Goal: Communication & Community: Share content

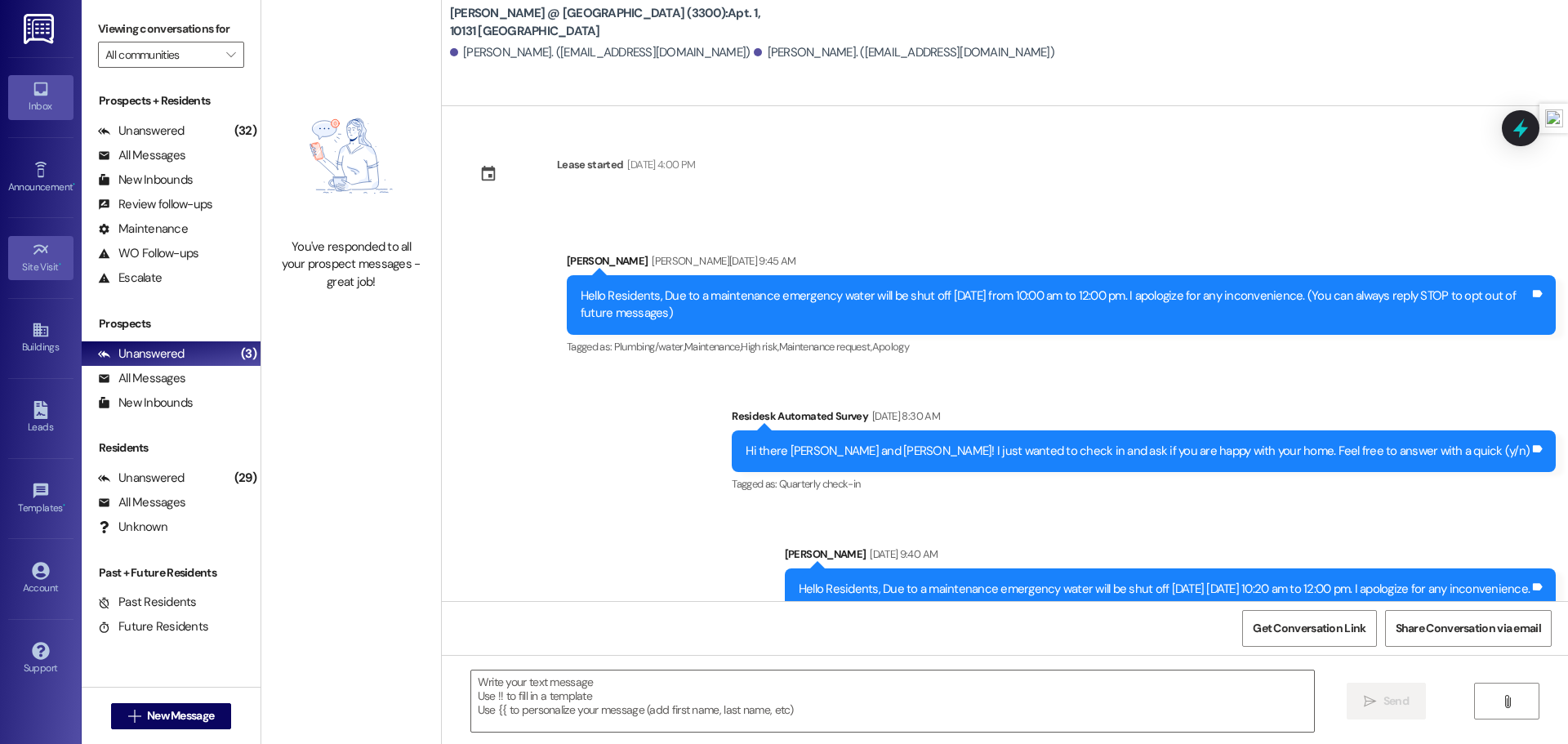
scroll to position [11569, 0]
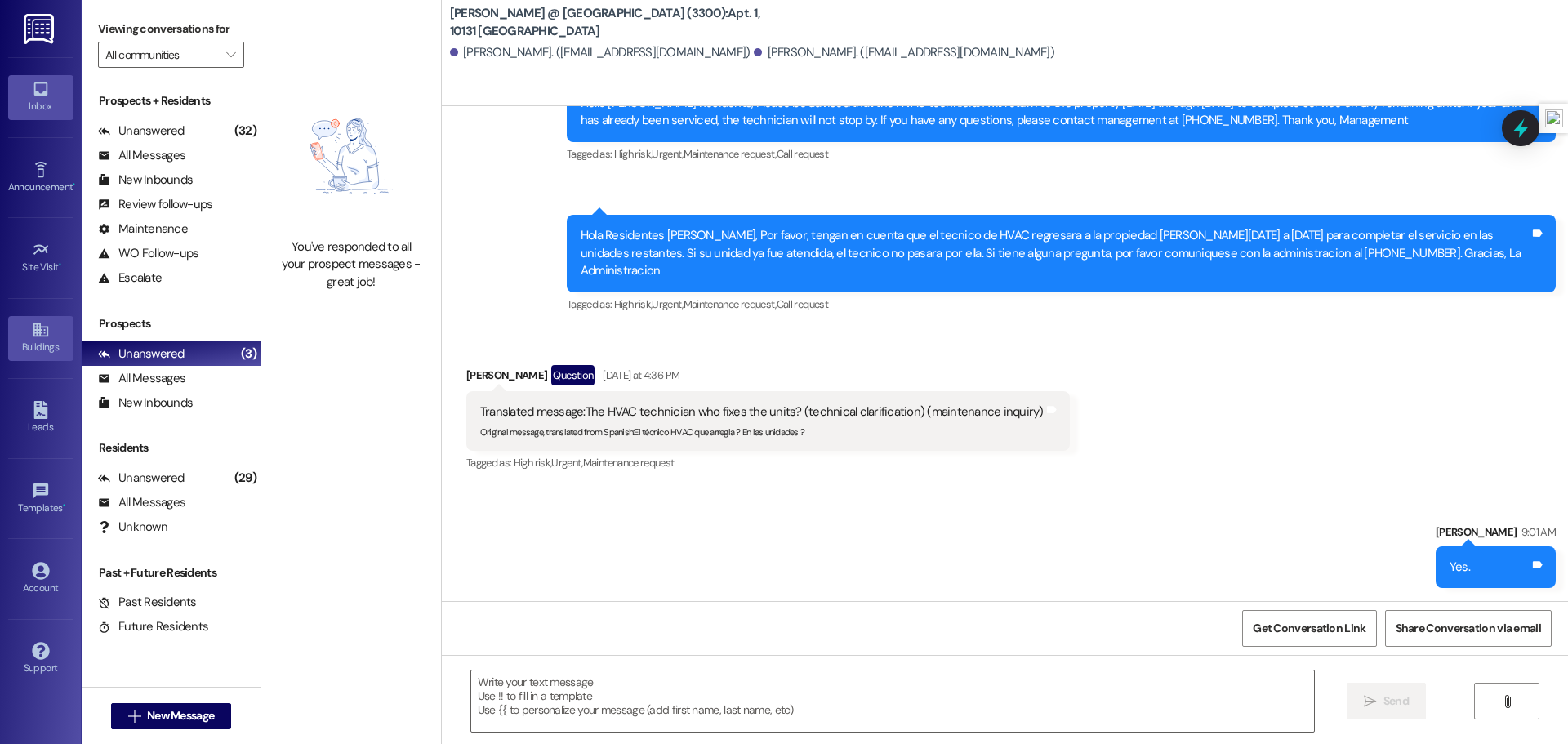
click at [51, 347] on div "Buildings" at bounding box center [40, 348] width 82 height 17
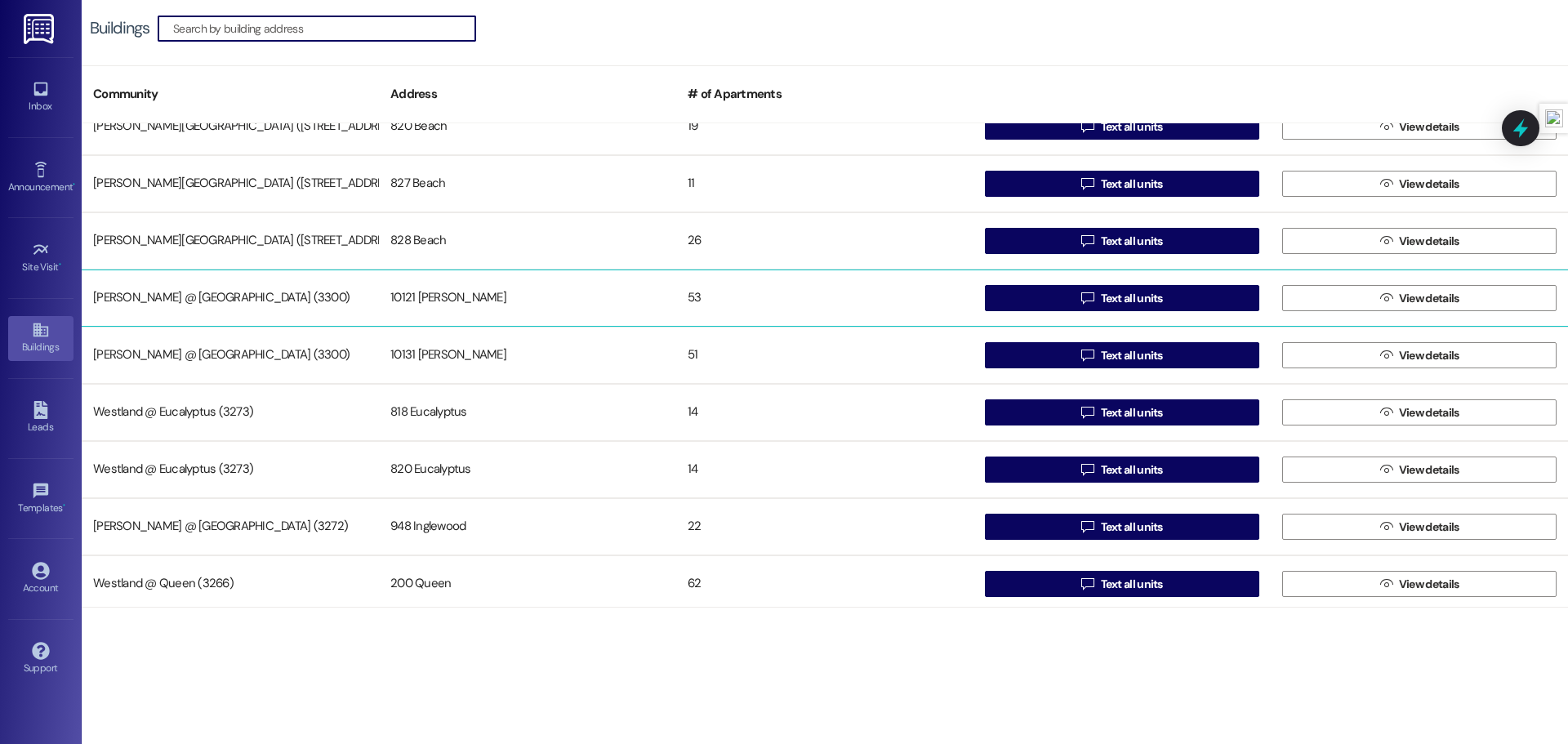
scroll to position [31, 0]
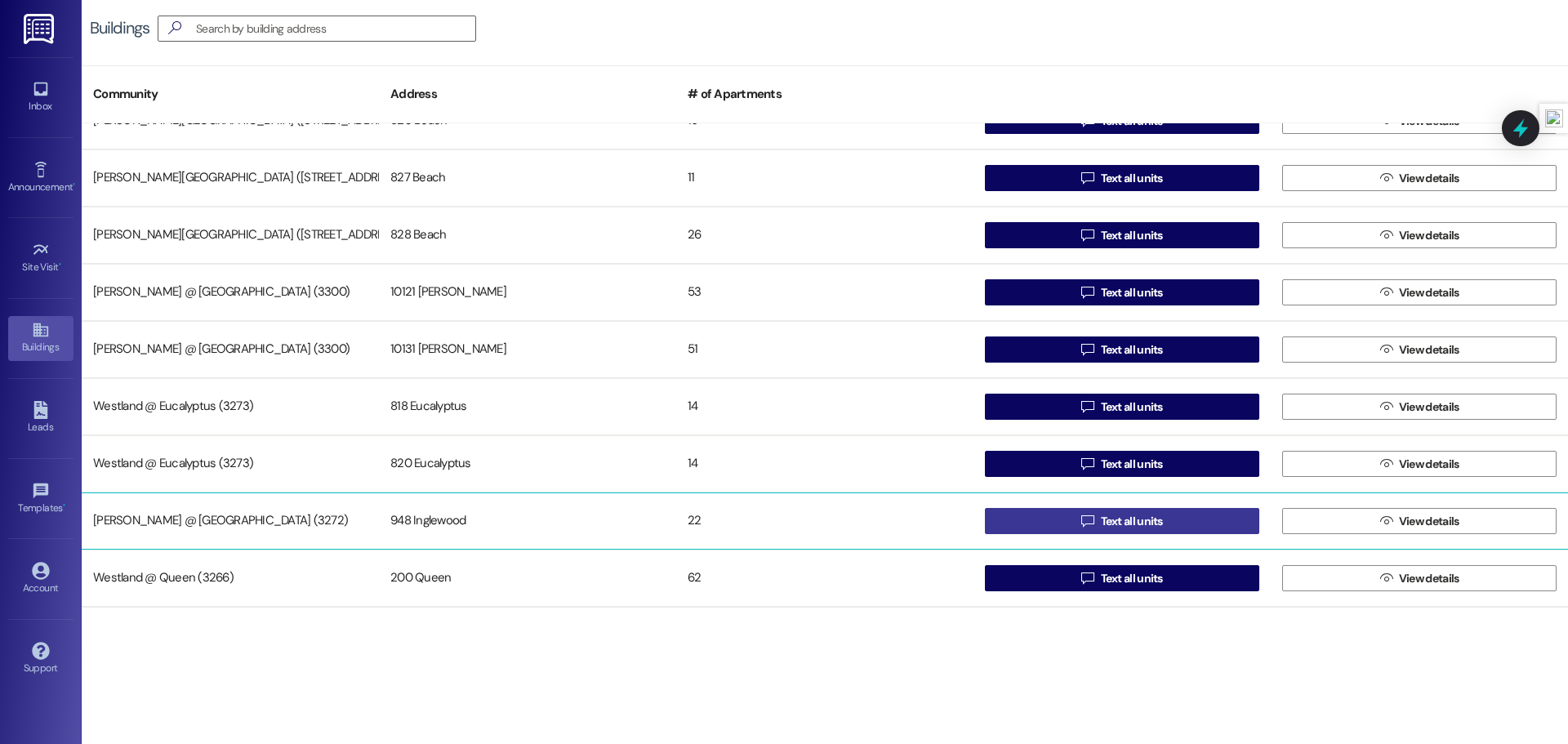
click at [1059, 516] on button " Text all units" at bounding box center [1121, 521] width 274 height 26
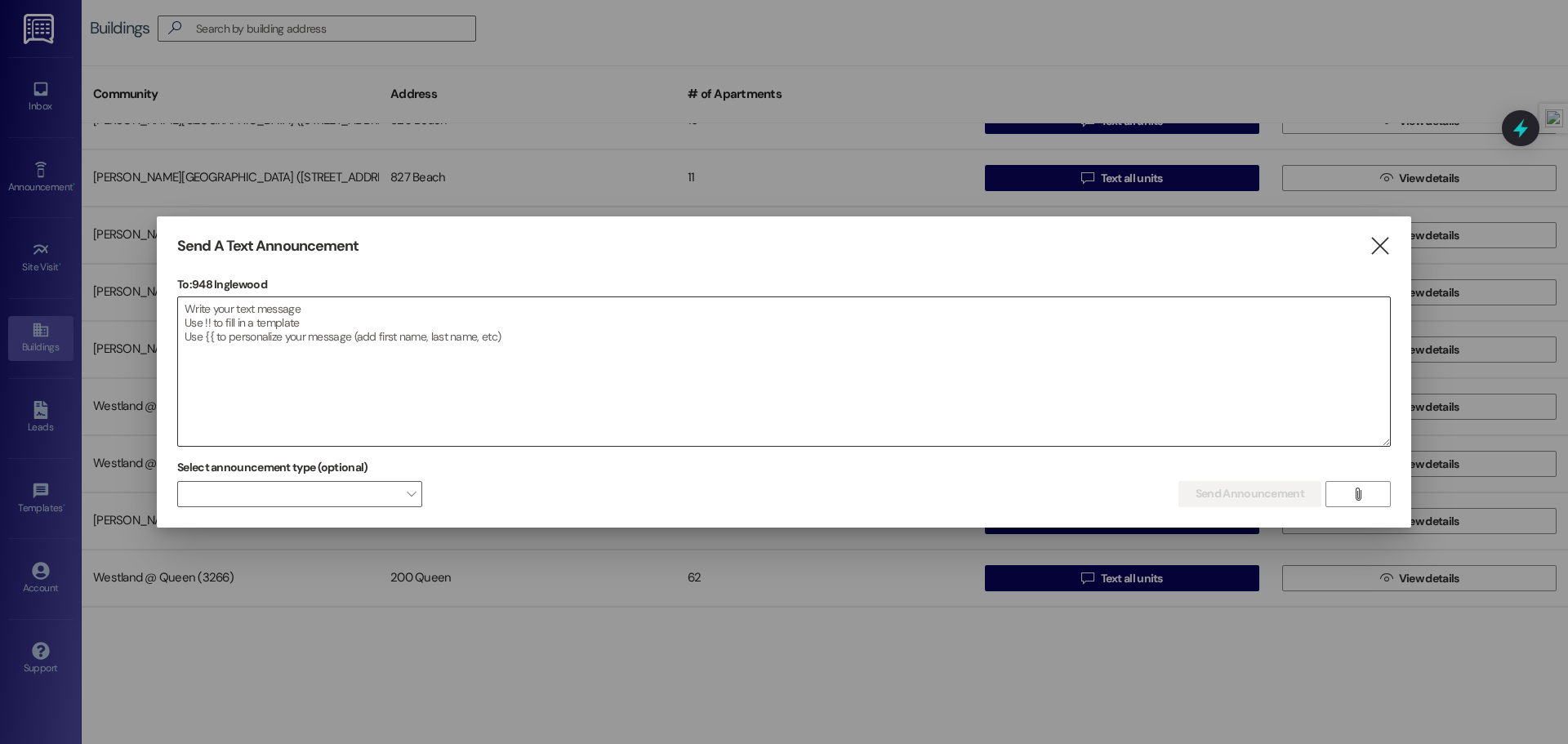
click at [296, 362] on textarea at bounding box center [783, 372] width 1211 height 149
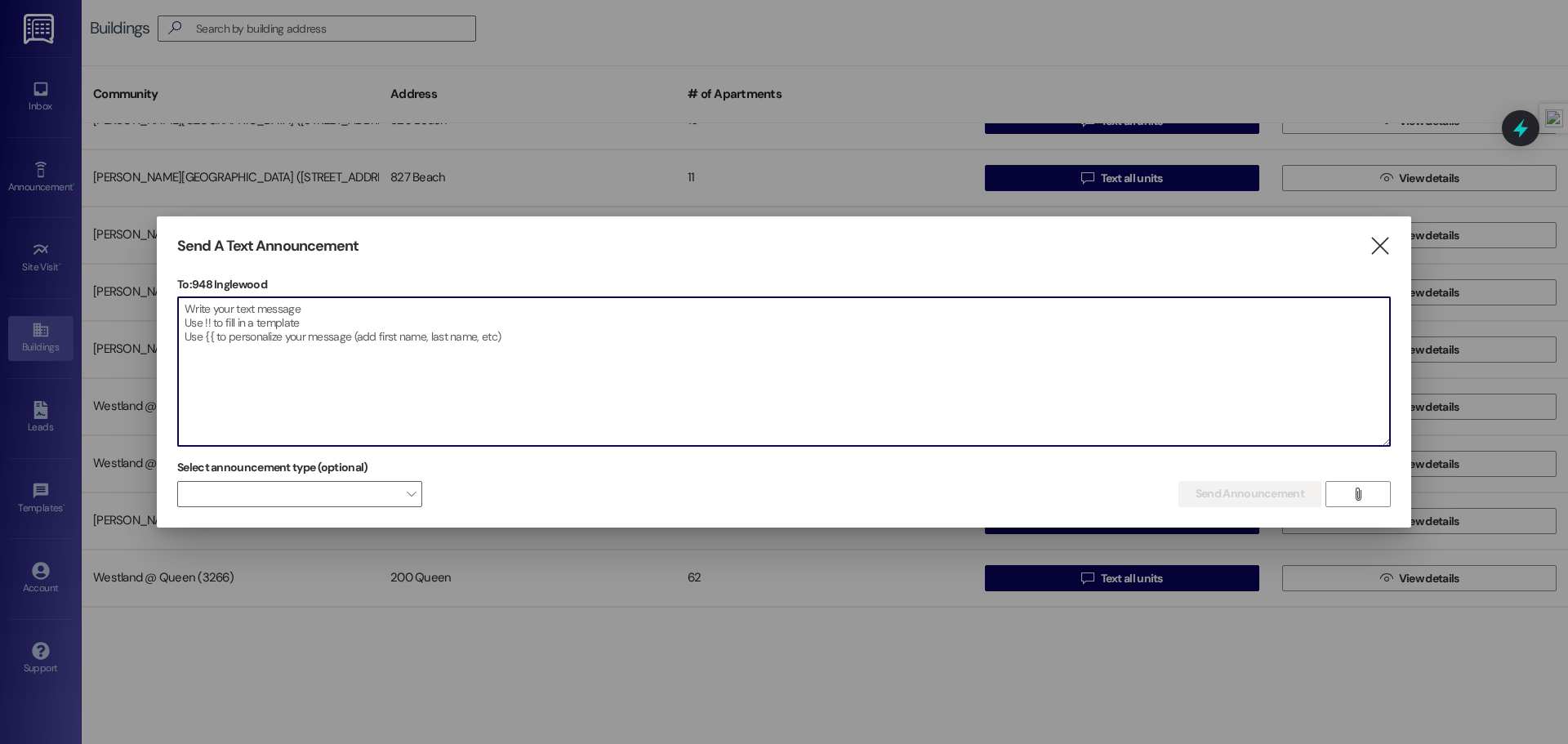
click at [299, 322] on textarea at bounding box center [783, 372] width 1211 height 149
paste textarea "Dear Resident, This is a friendly reminder that fumigation is scheduled for [DA…"
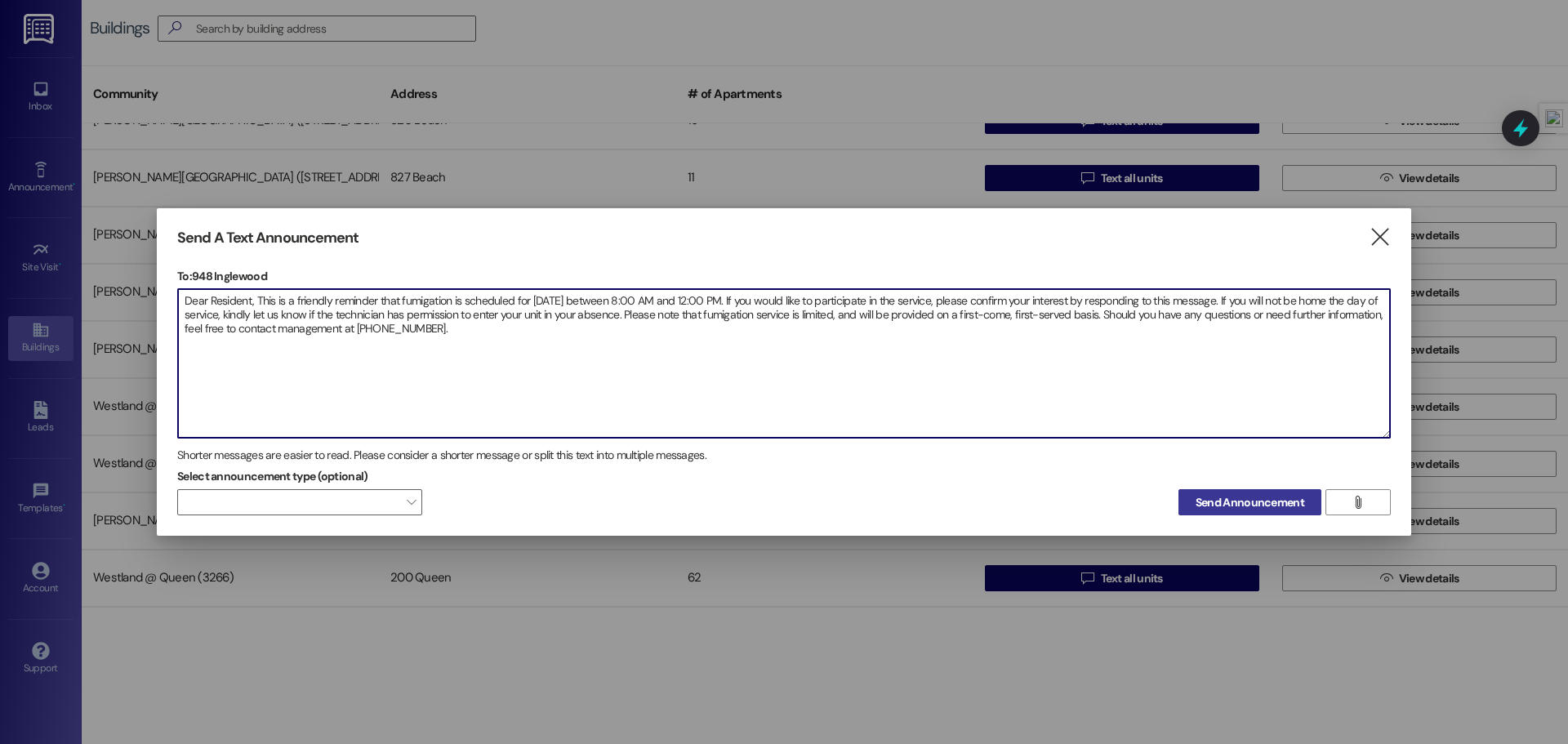
type textarea "Dear Resident, This is a friendly reminder that fumigation is scheduled for [DA…"
click at [1256, 511] on button "Send Announcement" at bounding box center [1250, 502] width 143 height 26
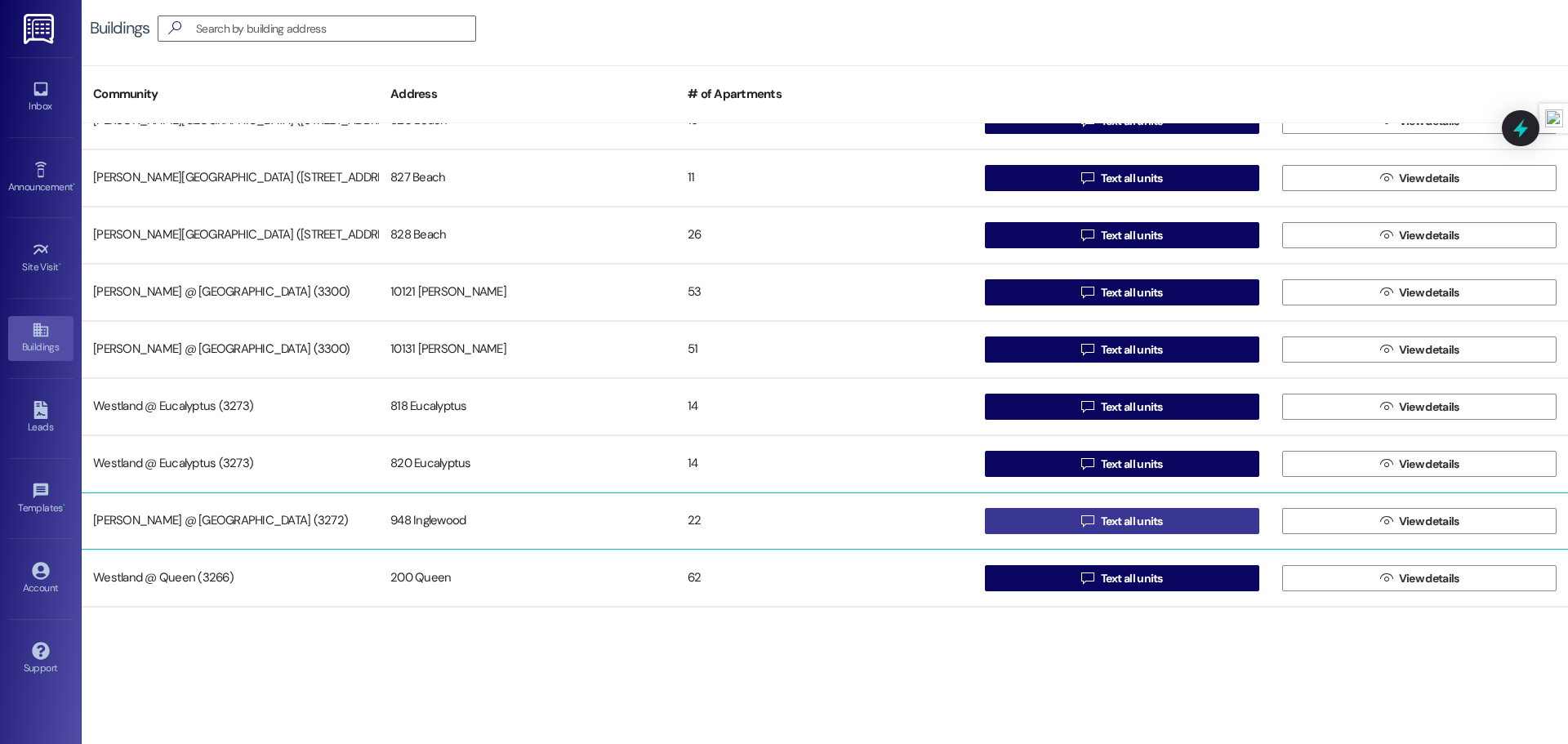
click at [1098, 526] on span "Text all units" at bounding box center [1132, 521] width 69 height 17
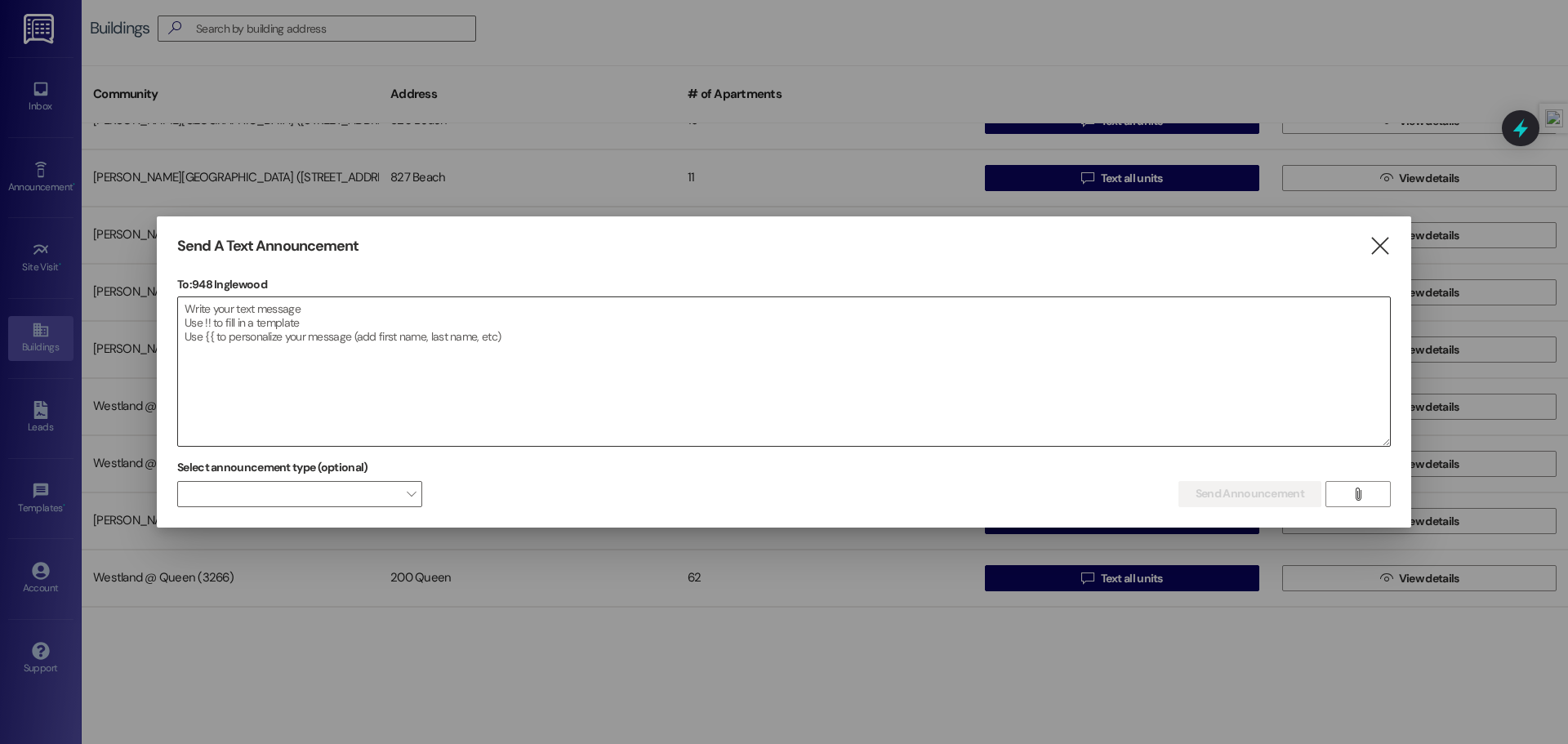
click at [415, 333] on textarea at bounding box center [783, 372] width 1211 height 149
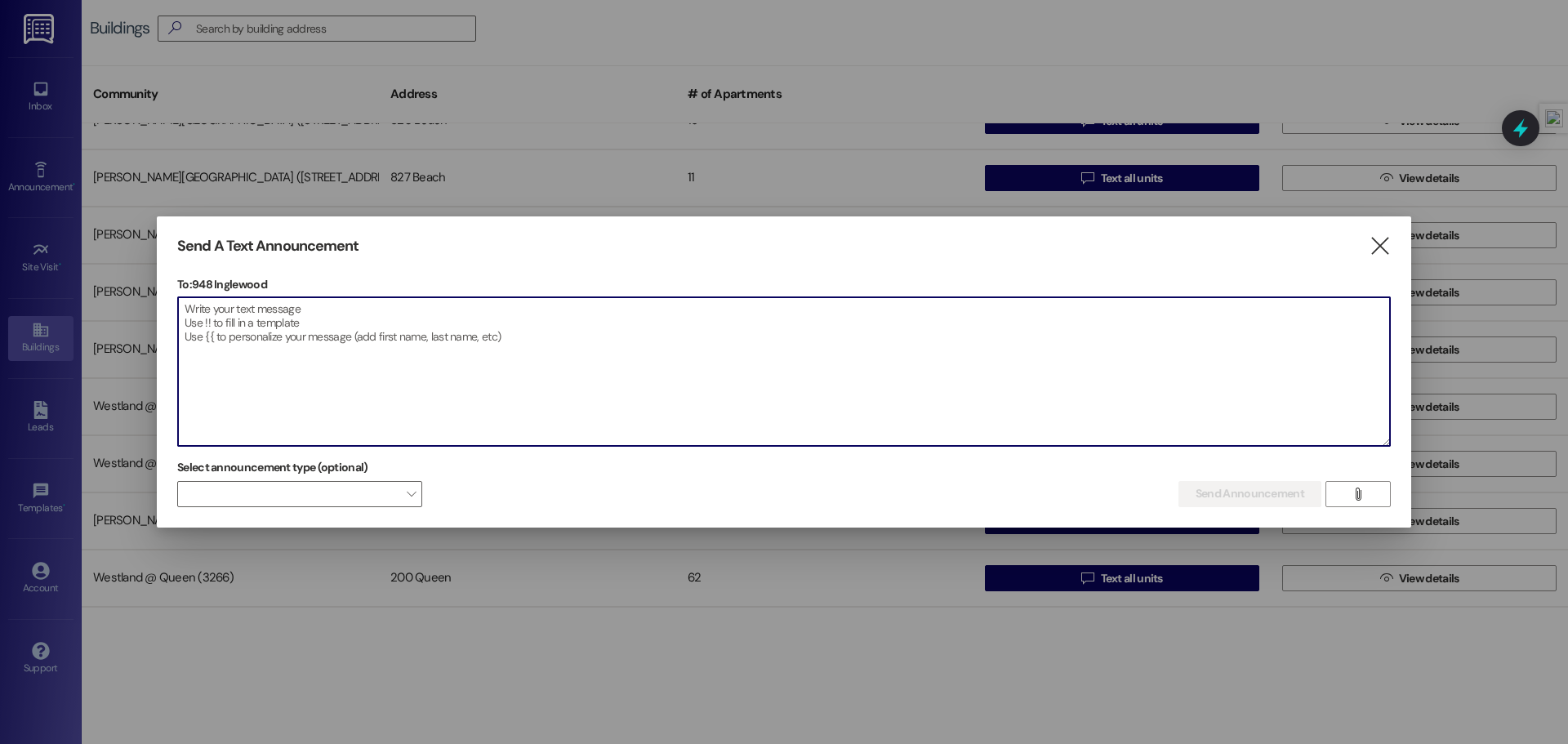
paste textarea "Estimado residente: Le recordamos que la fumigacion esta programada para , 8:00…"
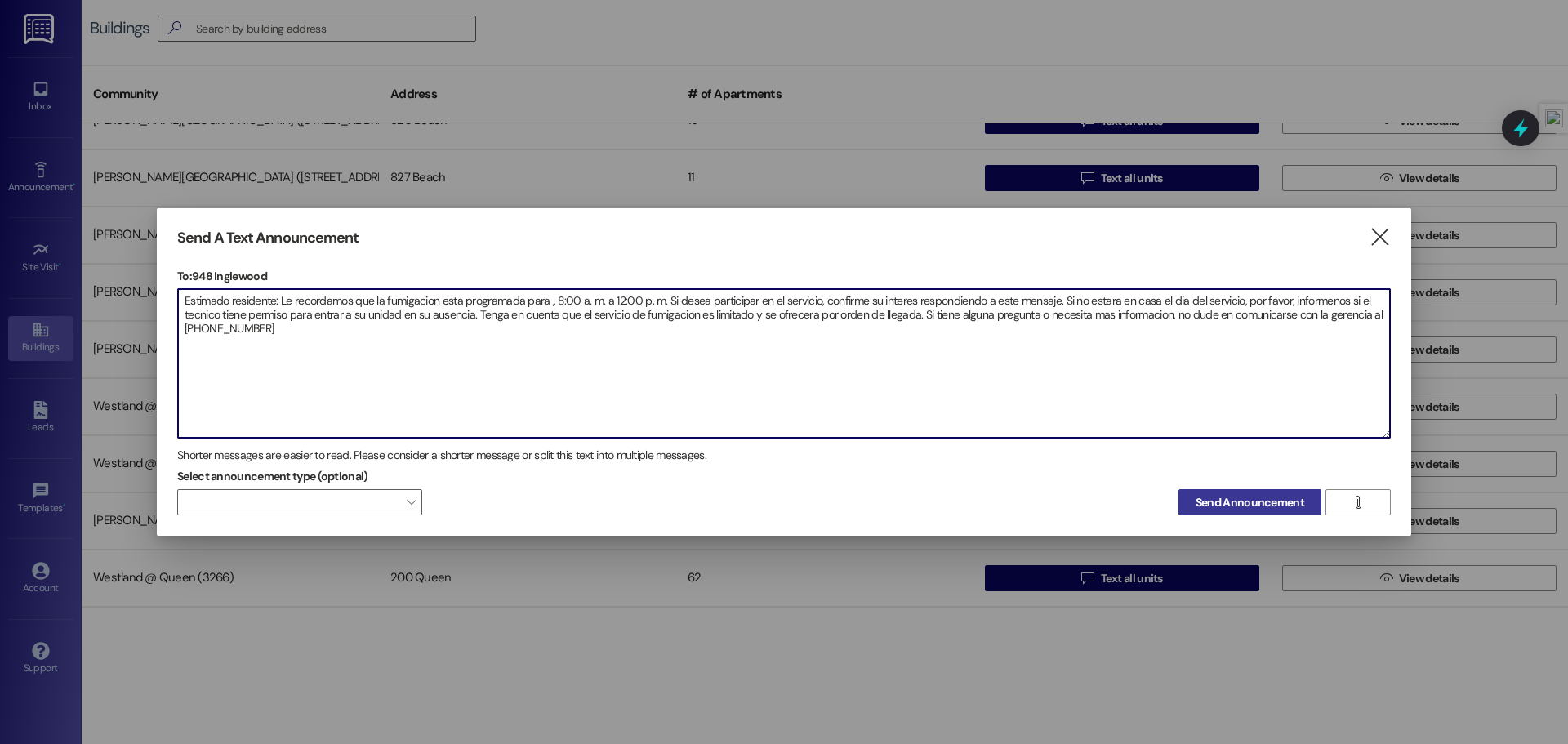
type textarea "Estimado residente: Le recordamos que la fumigacion esta programada para , 8:00…"
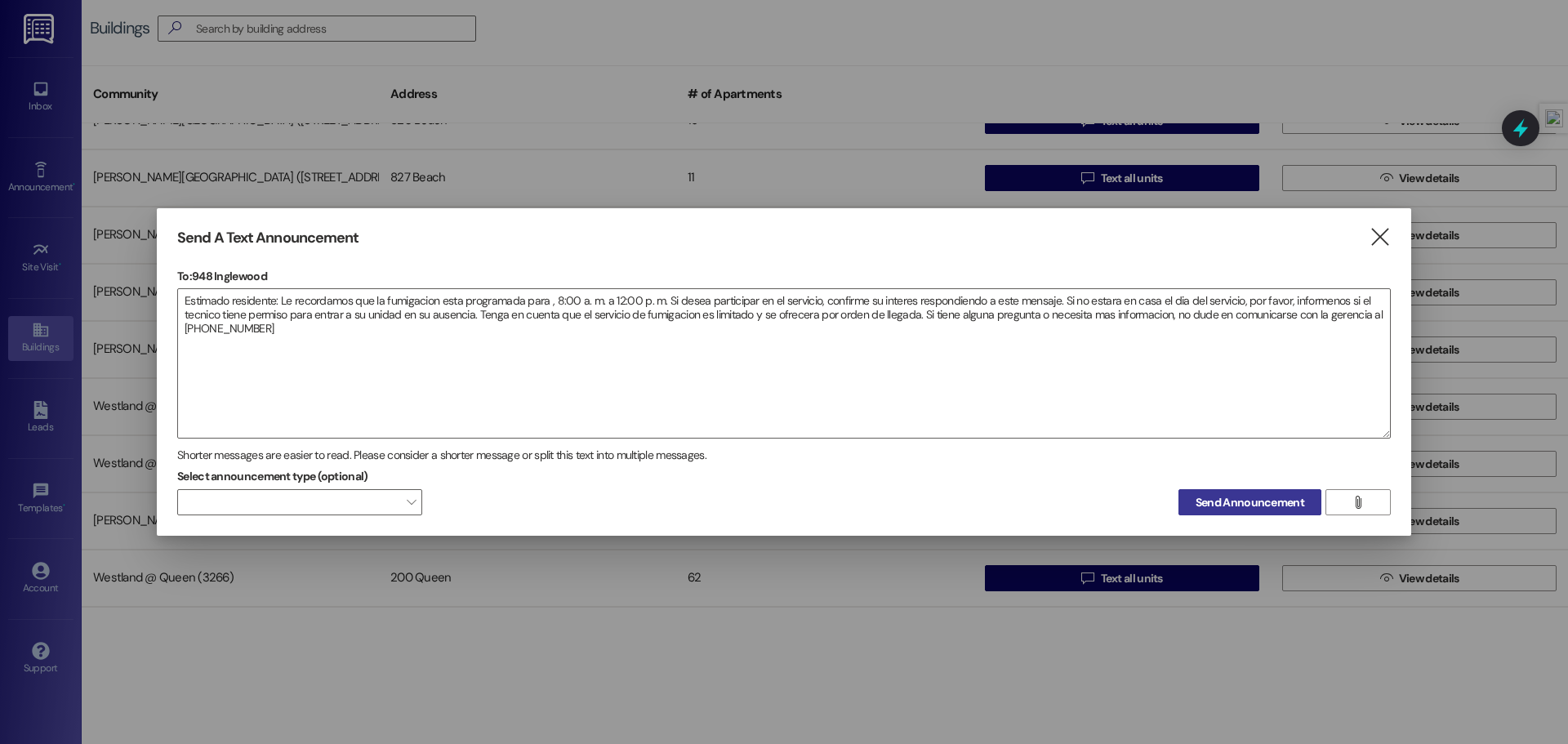
click at [1189, 496] on button "Send Announcement" at bounding box center [1250, 502] width 143 height 26
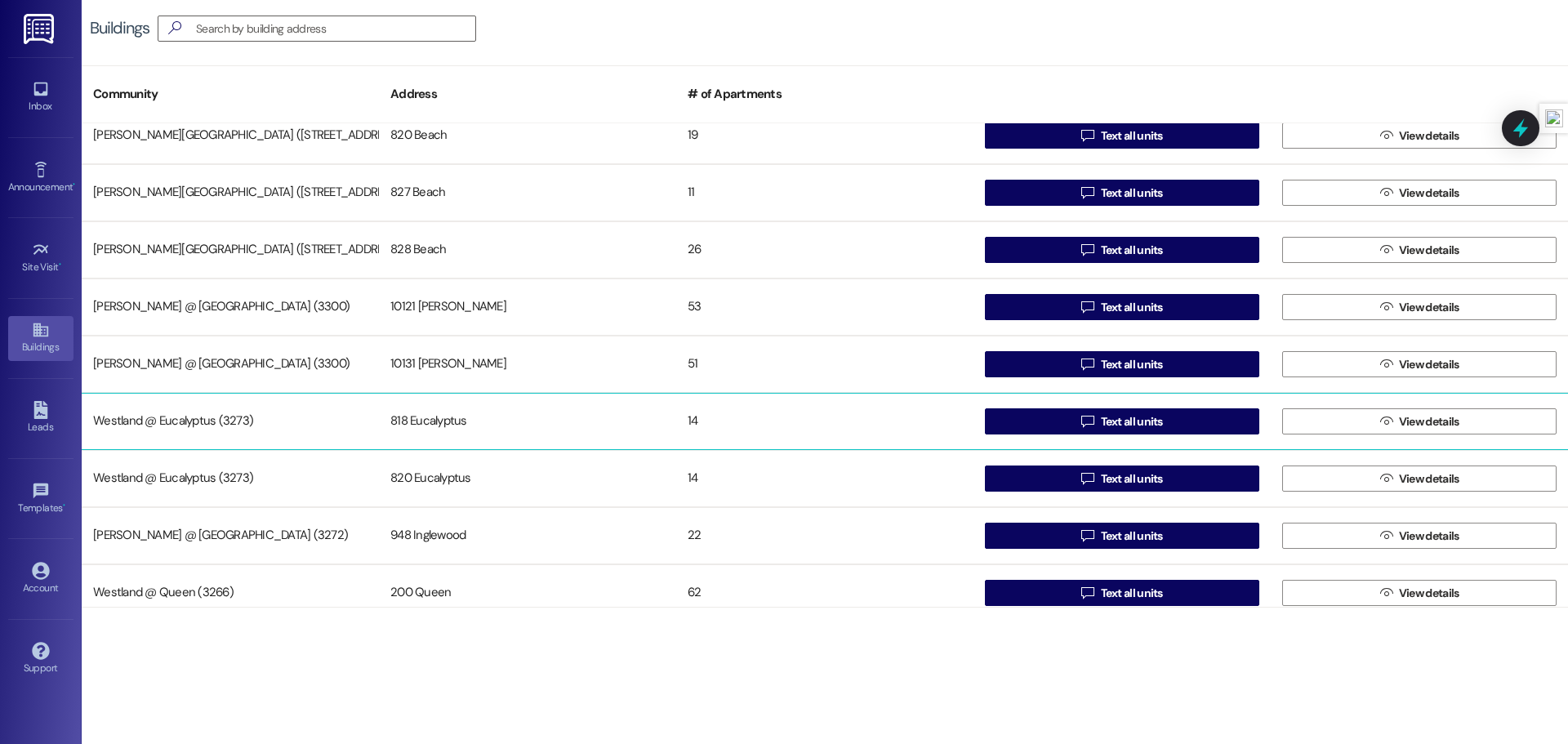
scroll to position [0, 0]
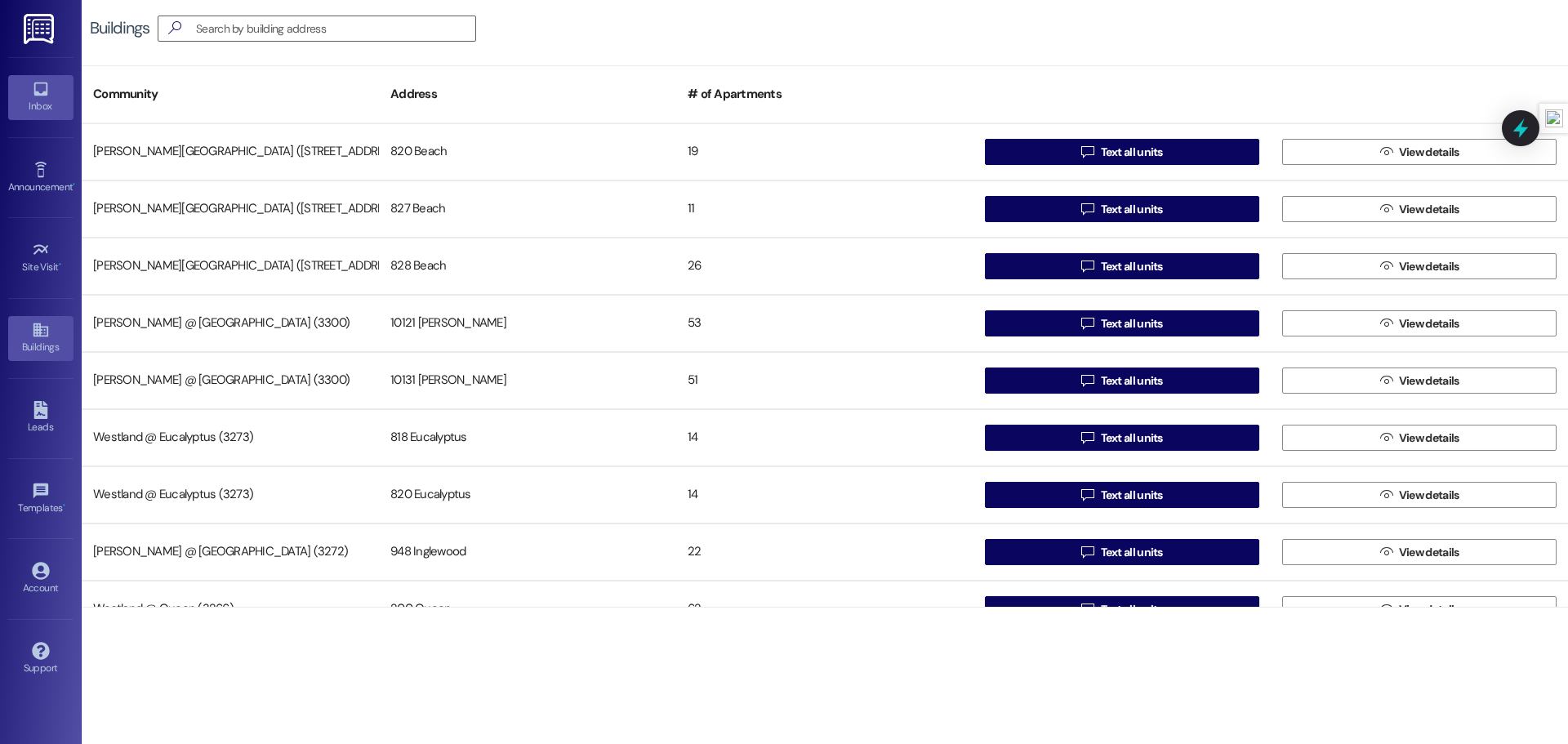
click at [51, 106] on div "Inbox" at bounding box center [40, 106] width 82 height 17
